Goal: Navigation & Orientation: Find specific page/section

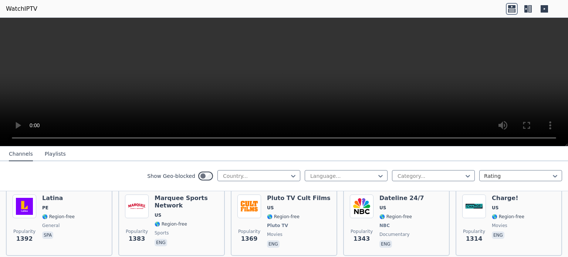
scroll to position [747, 0]
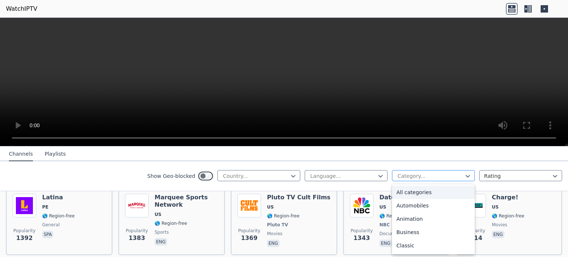
click at [411, 171] on div "Category..." at bounding box center [433, 175] width 83 height 11
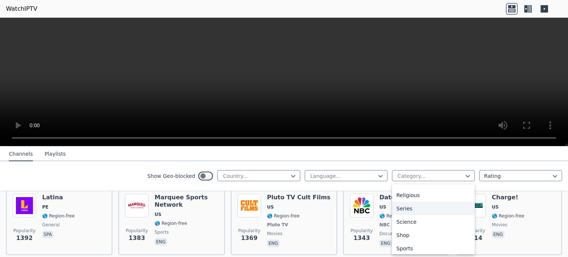
click at [414, 210] on div "Series" at bounding box center [433, 208] width 83 height 13
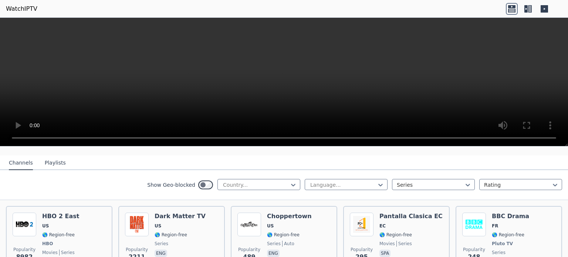
scroll to position [72, 0]
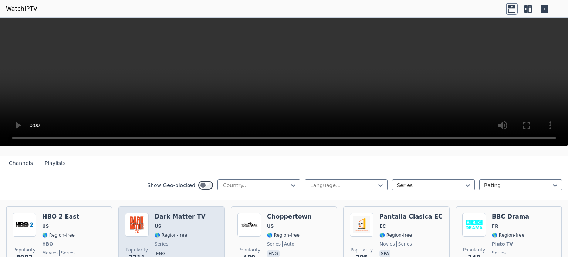
click at [155, 223] on span "US" at bounding box center [158, 226] width 7 height 6
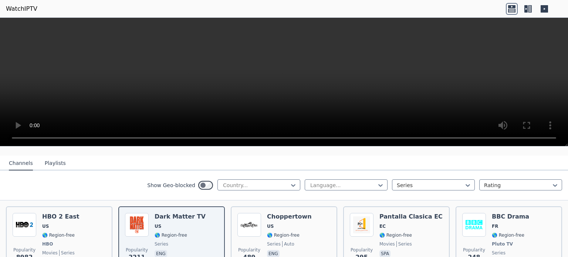
click at [24, 9] on link "WatchIPTV" at bounding box center [21, 8] width 31 height 9
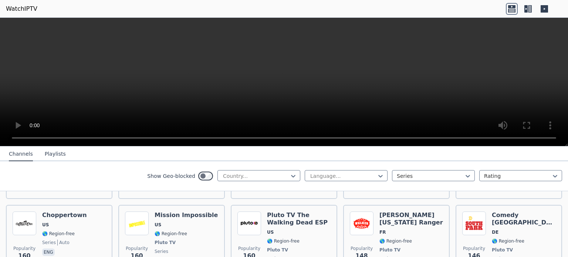
scroll to position [296, 0]
click at [9, 7] on link "WatchIPTV" at bounding box center [21, 8] width 31 height 9
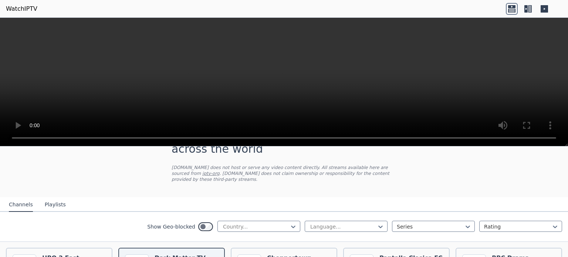
scroll to position [26, 0]
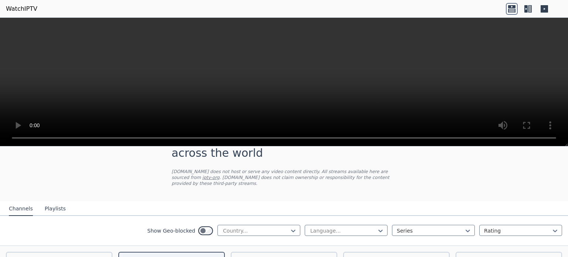
click at [549, 7] on icon at bounding box center [545, 9] width 12 height 12
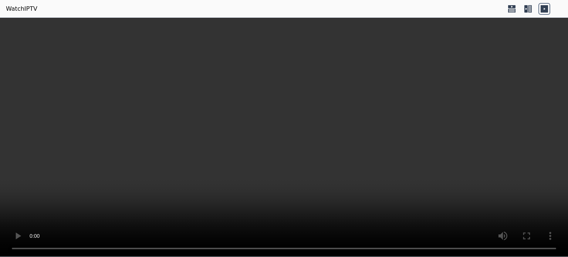
click at [529, 10] on icon at bounding box center [528, 9] width 12 height 12
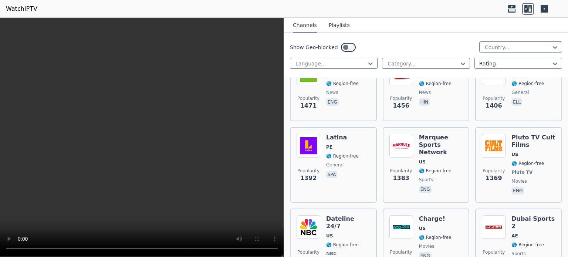
scroll to position [1143, 0]
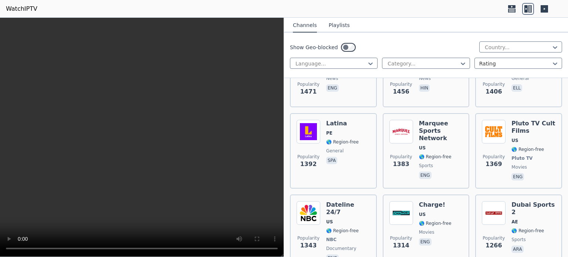
click at [22, 7] on link "WatchIPTV" at bounding box center [21, 8] width 31 height 9
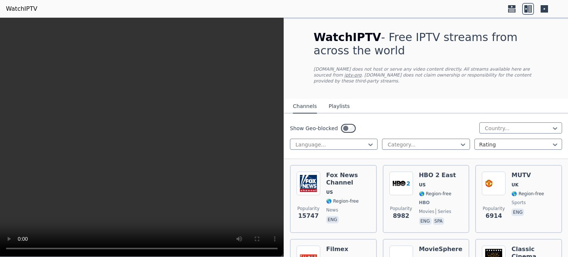
click at [362, 73] on link "iptv-org" at bounding box center [352, 75] width 17 height 5
